Goal: Information Seeking & Learning: Check status

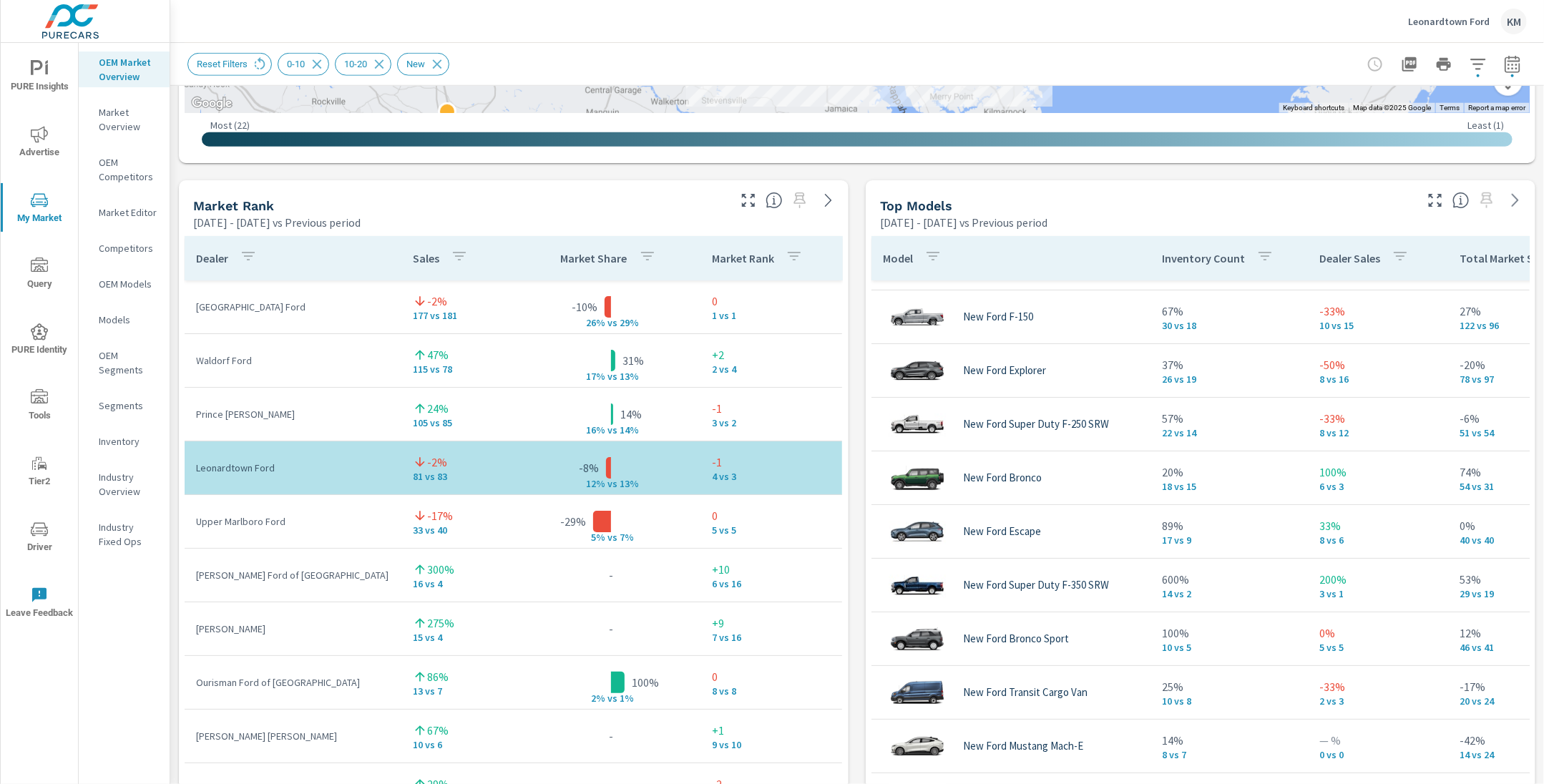
scroll to position [65, 0]
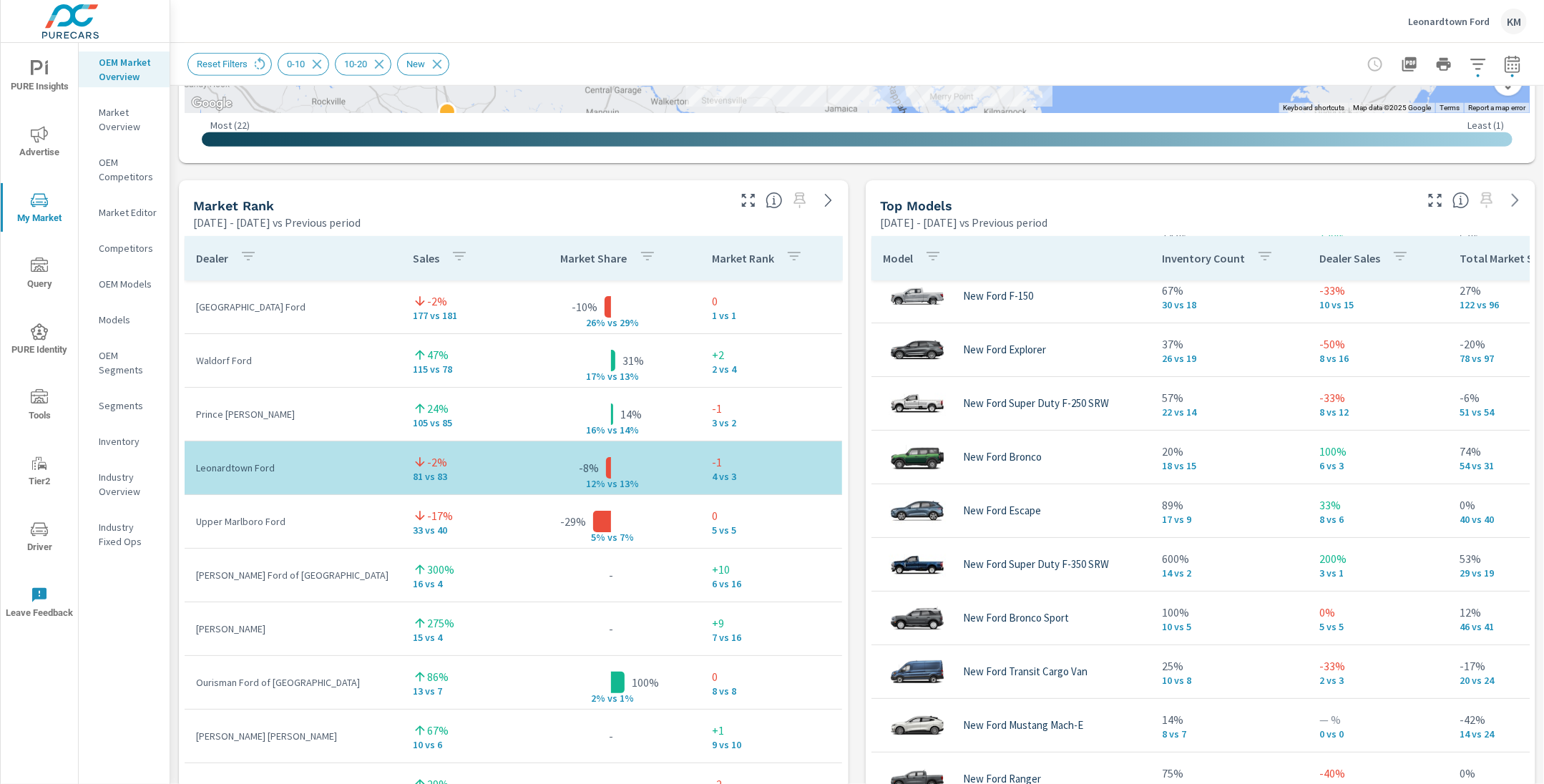
click at [38, 331] on circle "nav menu" at bounding box center [39, 330] width 3 height 3
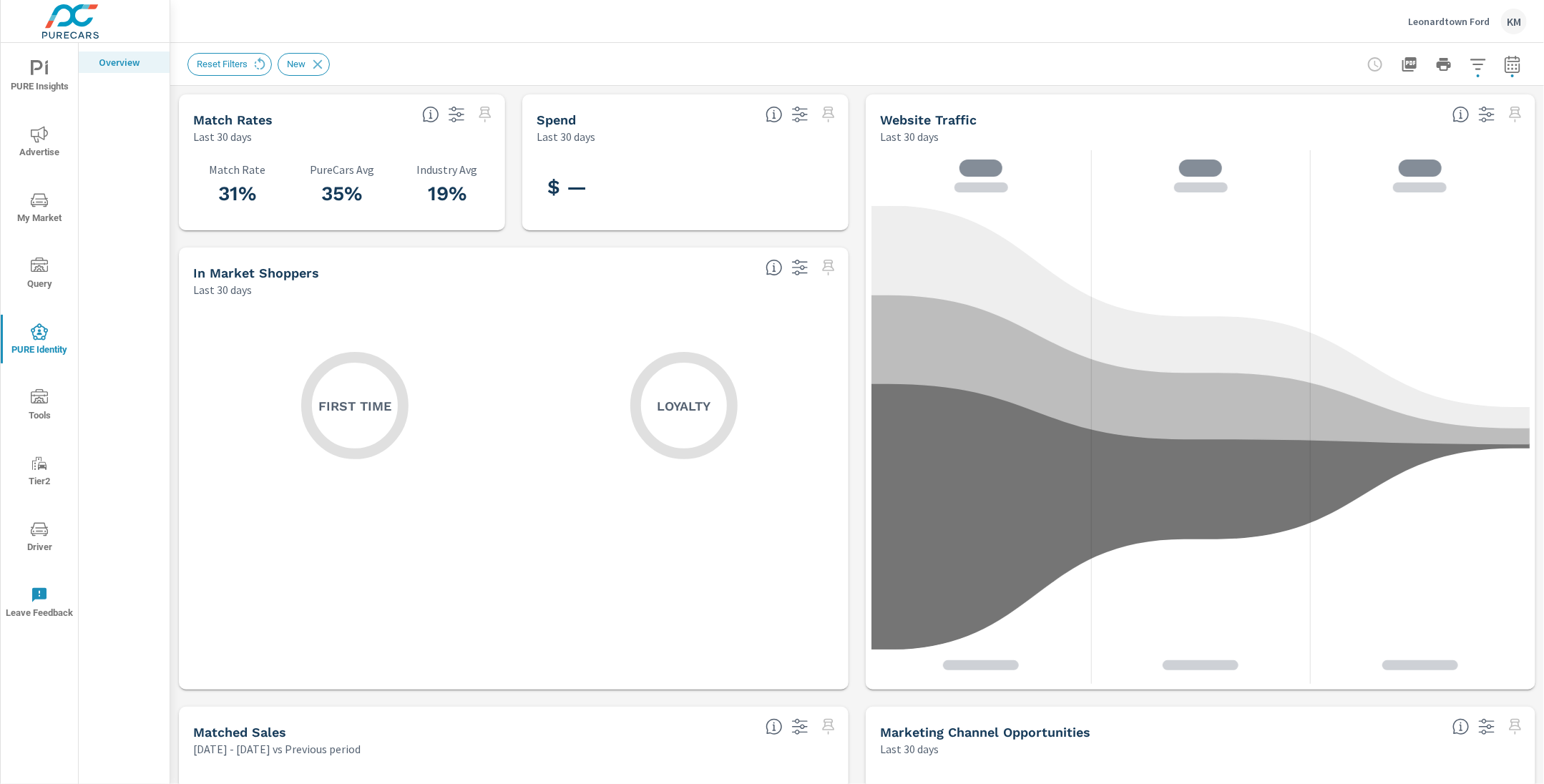
click at [475, 228] on div "31% Match Rate 35% PureCars Avg 19% Industry Avg" at bounding box center [342, 188] width 326 height 86
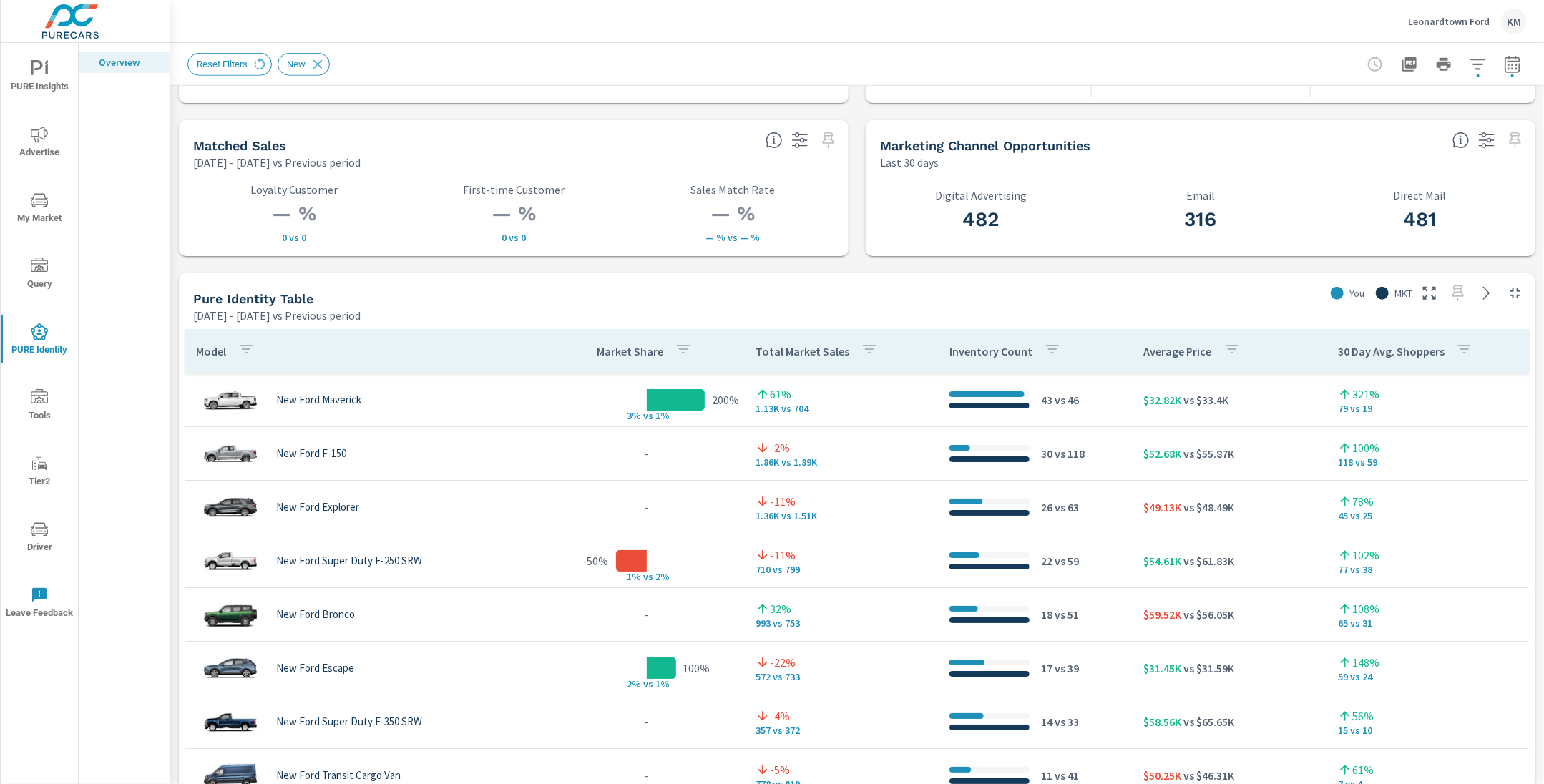
scroll to position [620, 0]
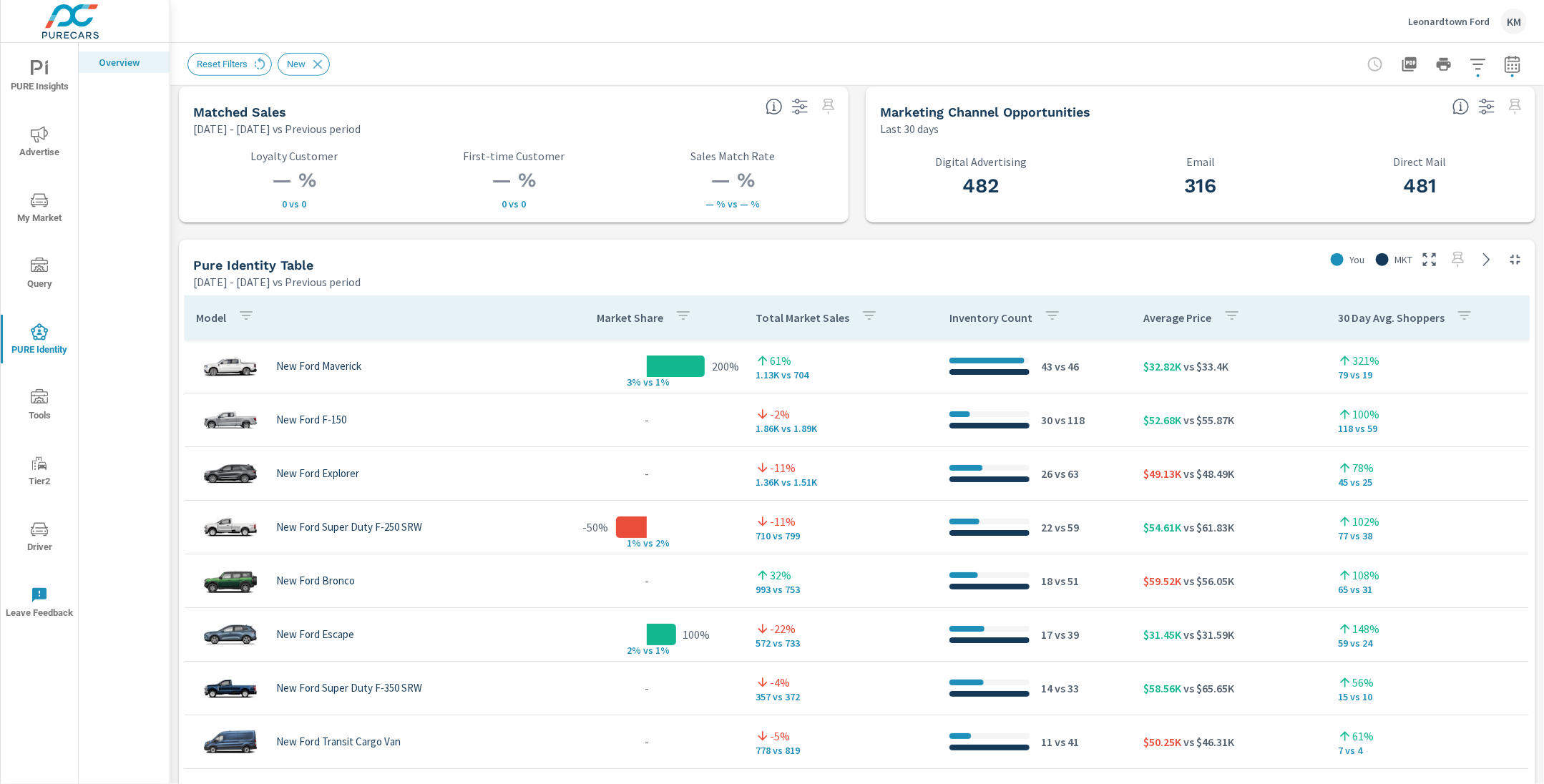
click at [507, 365] on div "New Ford Maverick" at bounding box center [367, 366] width 342 height 43
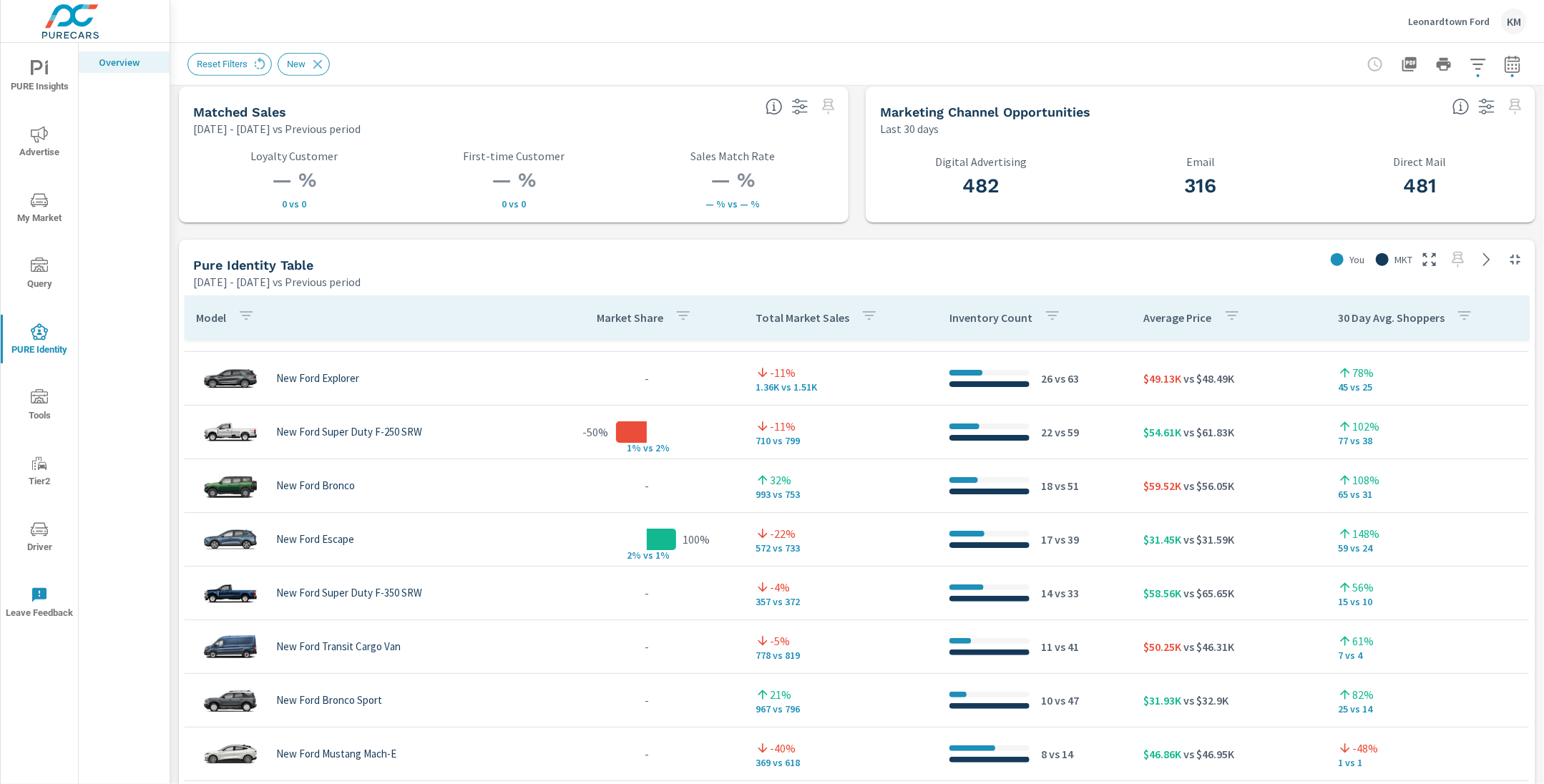
scroll to position [384, 0]
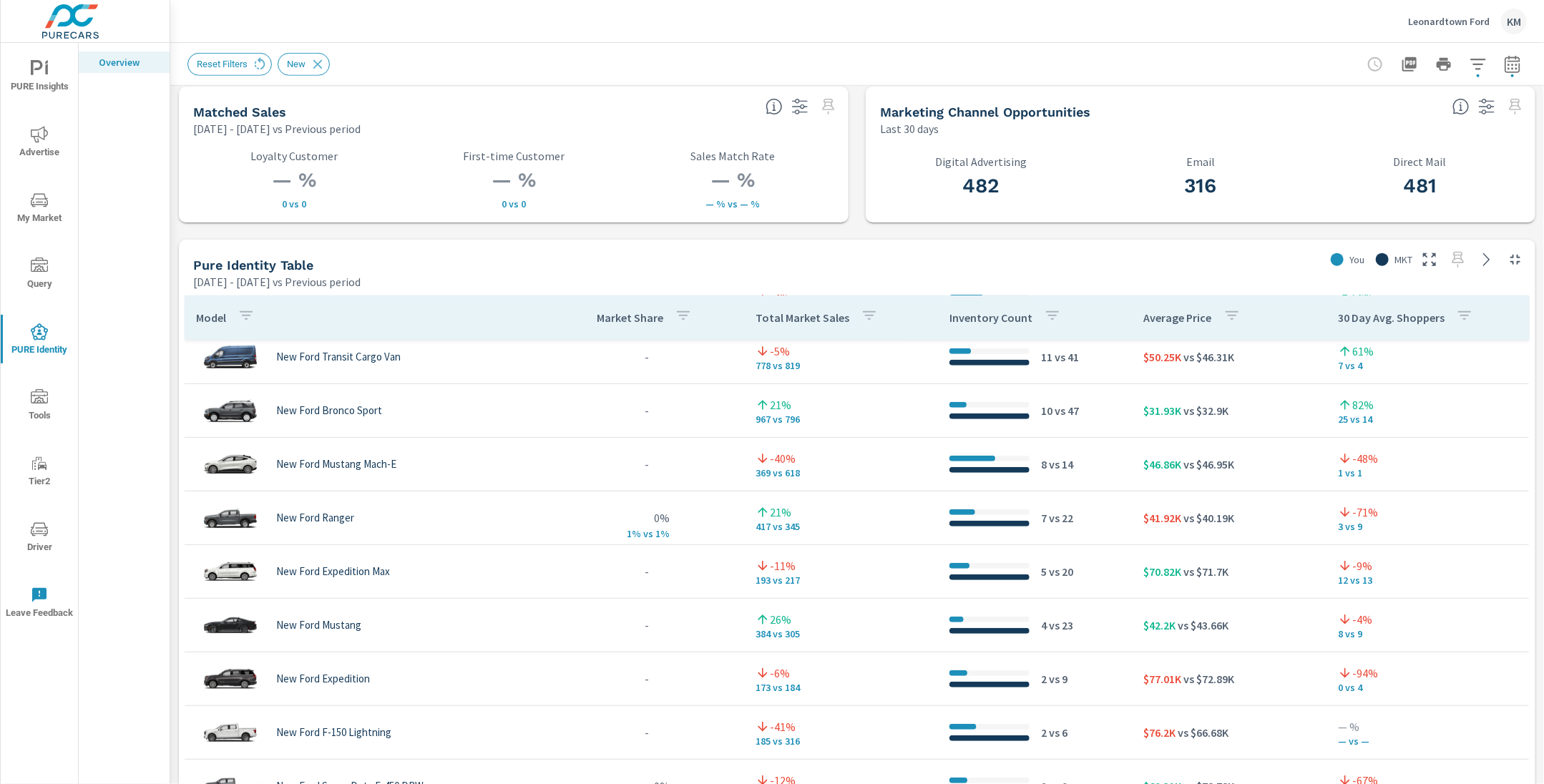
scroll to position [464, 0]
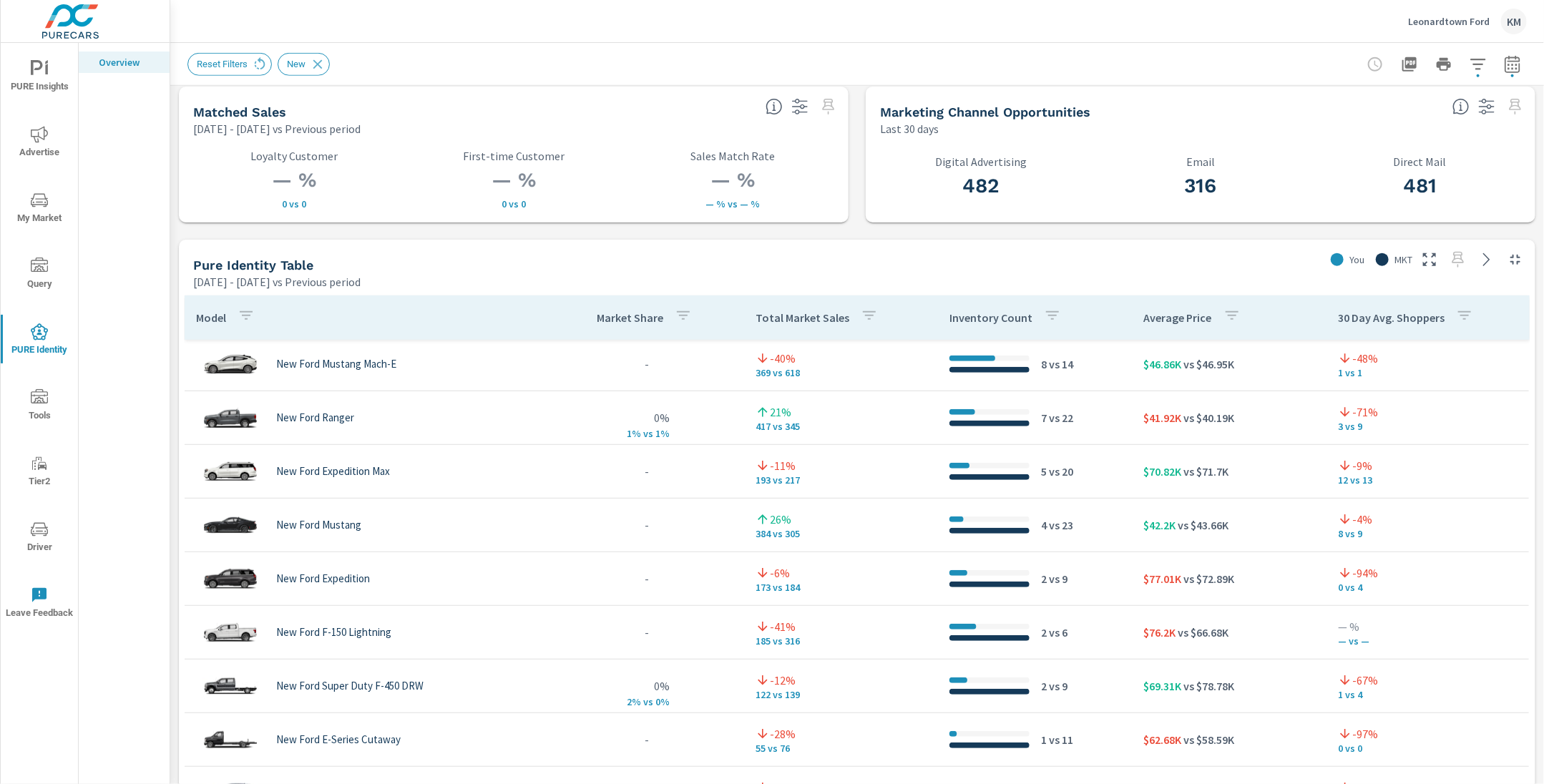
scroll to position [487, 0]
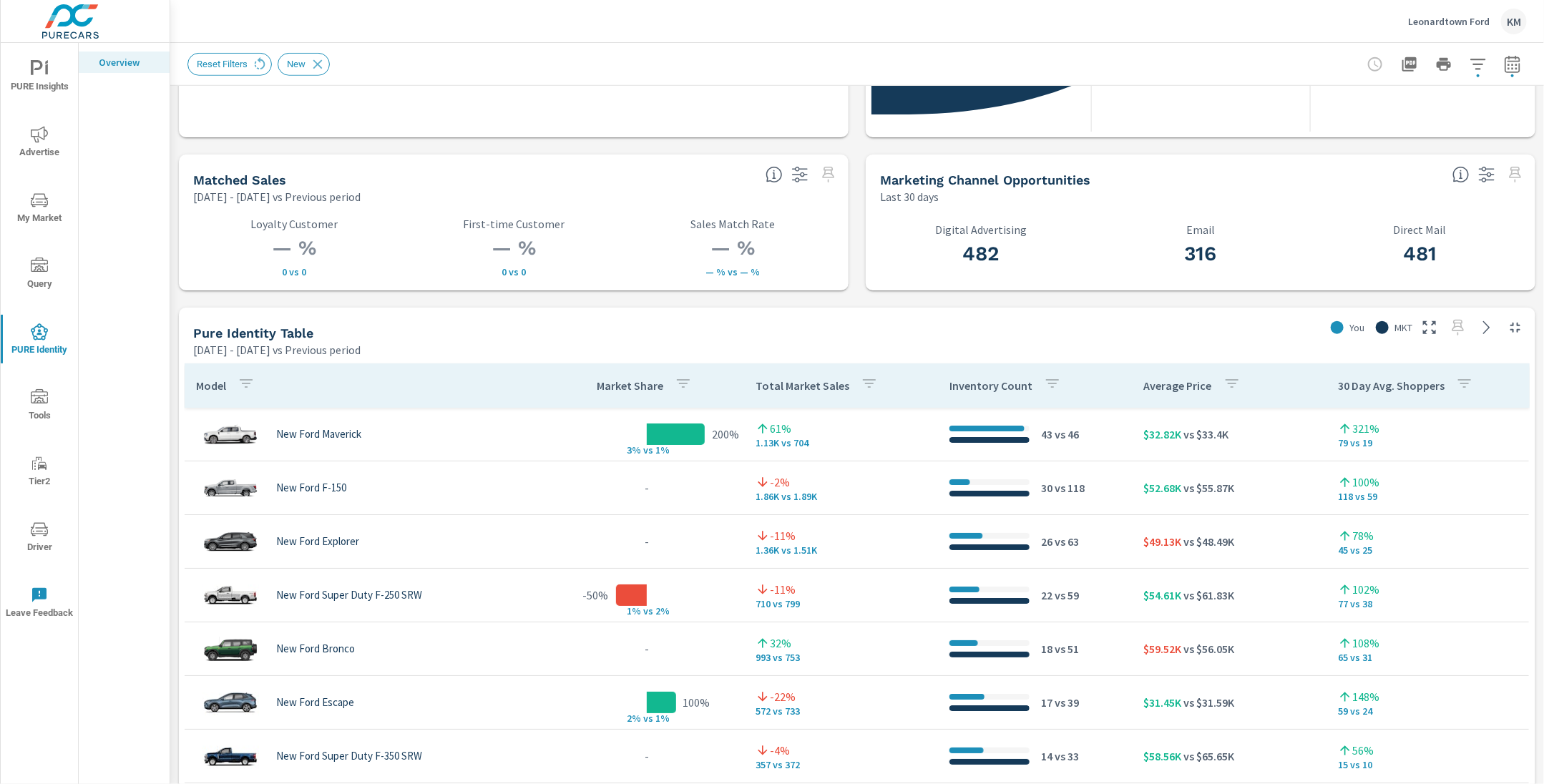
scroll to position [547, 0]
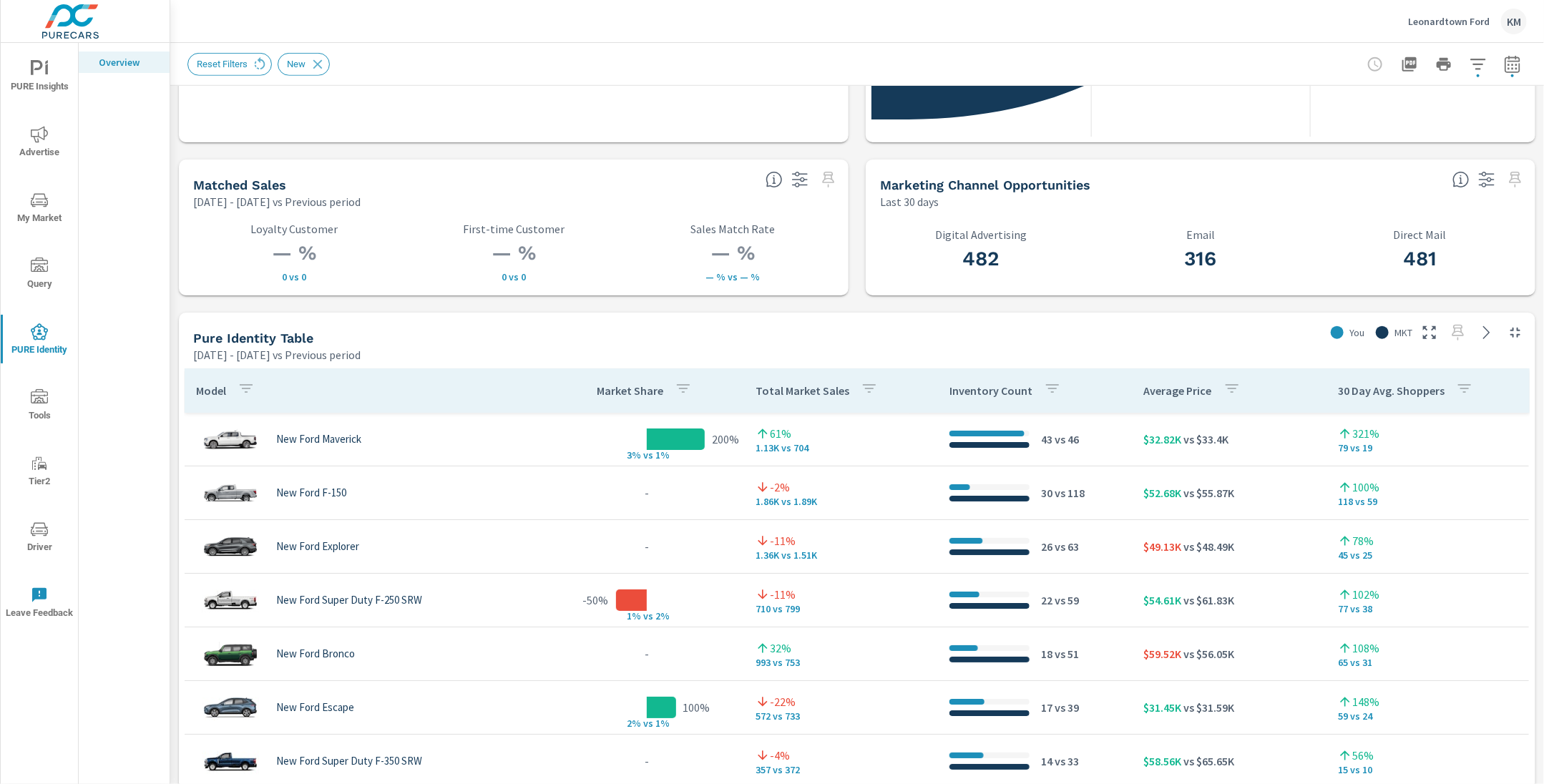
click at [646, 327] on div "Pure Identity Table [DATE] - [DATE] vs Previous period" at bounding box center [751, 338] width 1145 height 50
